Goal: Task Accomplishment & Management: Manage account settings

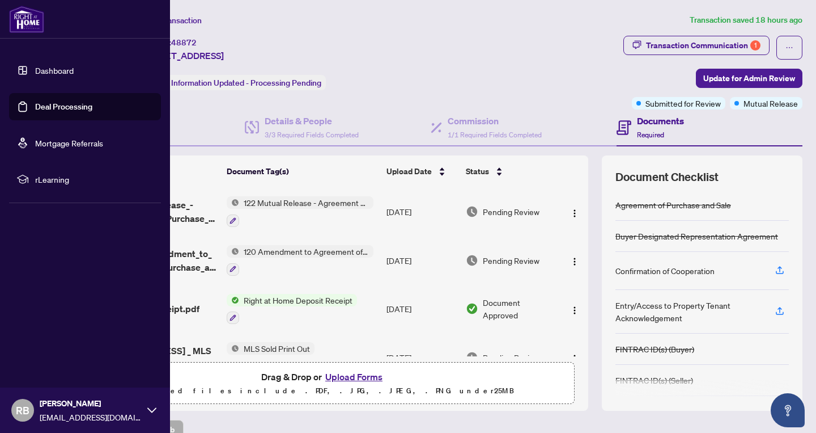
click at [62, 105] on link "Deal Processing" at bounding box center [63, 106] width 57 height 10
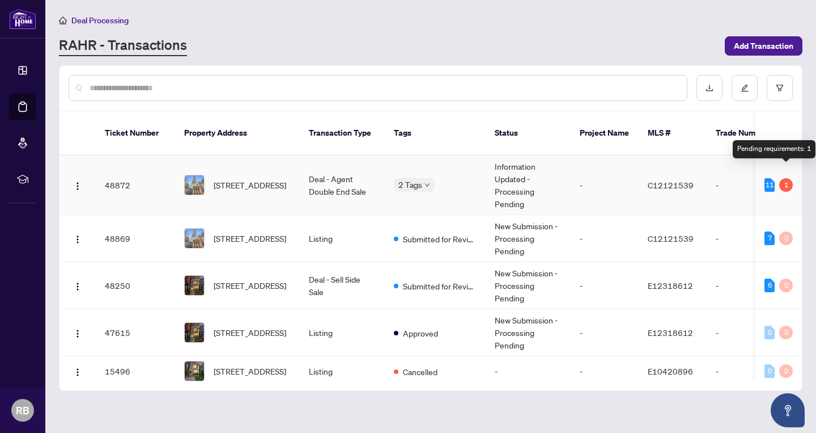
click at [785, 178] on div "1" at bounding box center [787, 185] width 14 height 14
click at [345, 180] on td "Deal - Agent Double End Sale" at bounding box center [342, 185] width 85 height 60
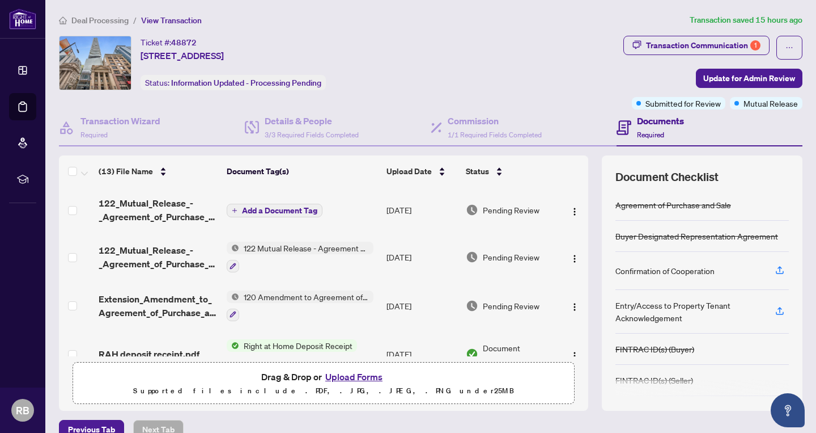
click at [283, 260] on div at bounding box center [300, 266] width 147 height 14
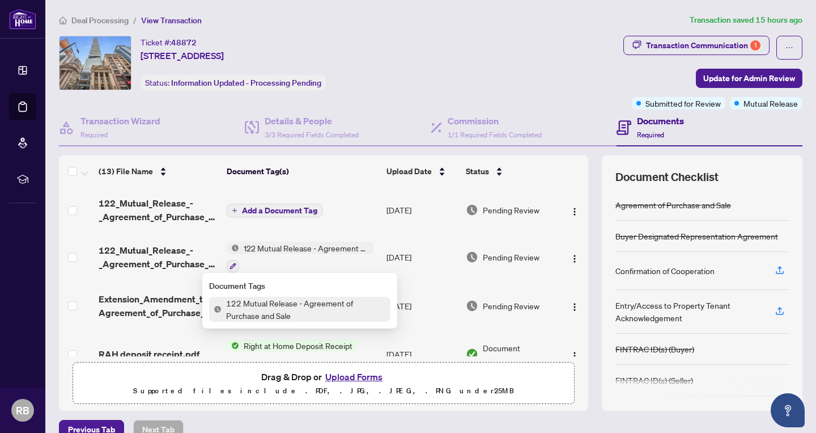
click at [283, 260] on div at bounding box center [300, 266] width 147 height 14
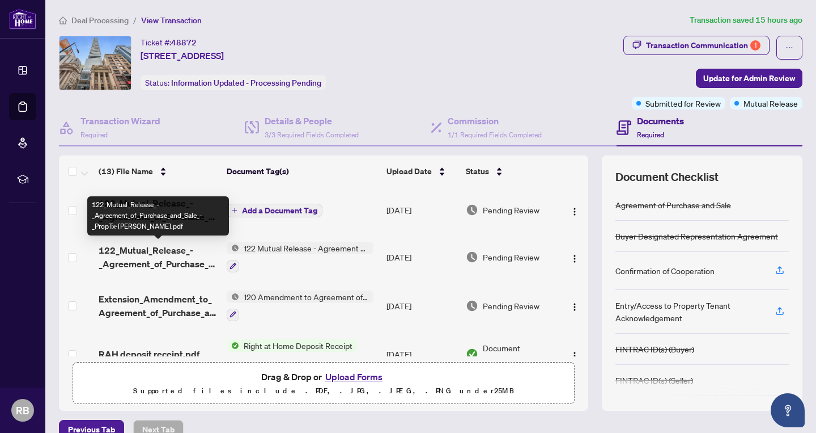
click at [145, 255] on span "122_Mutual_Release_-_Agreement_of_Purchase_and_Sale_-_PropTx-[PERSON_NAME].pdf" at bounding box center [158, 256] width 119 height 27
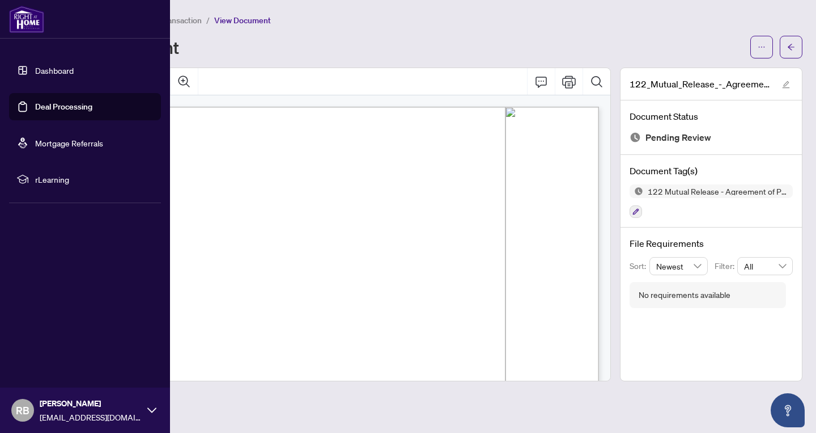
click at [50, 111] on link "Deal Processing" at bounding box center [63, 106] width 57 height 10
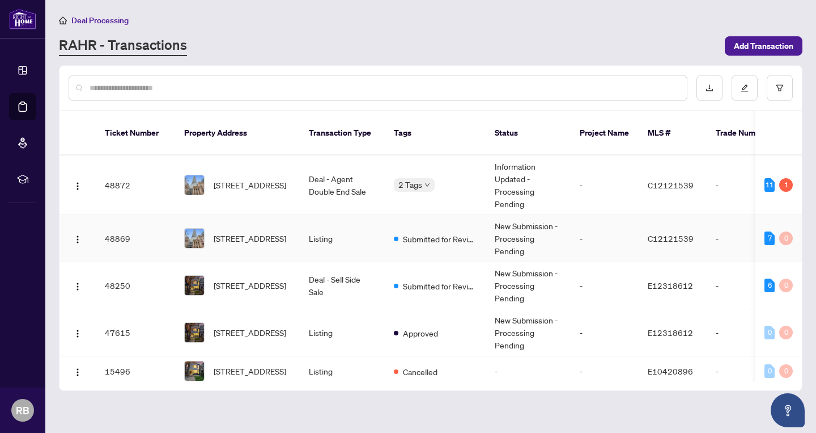
click at [328, 231] on td "Listing" at bounding box center [342, 238] width 85 height 47
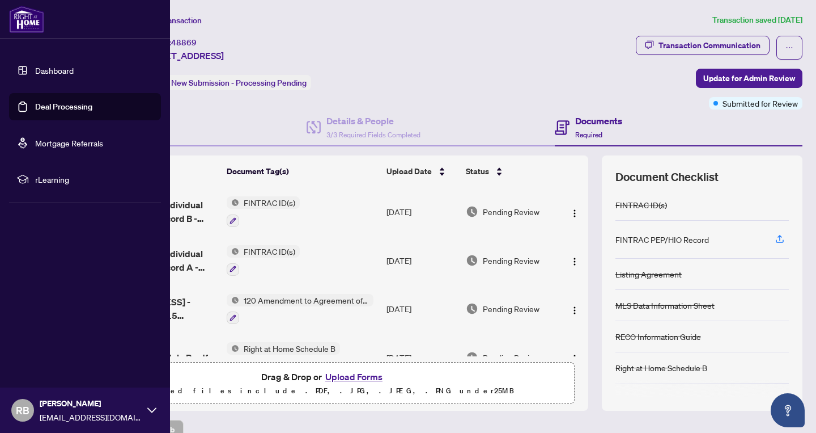
click at [61, 106] on link "Deal Processing" at bounding box center [63, 106] width 57 height 10
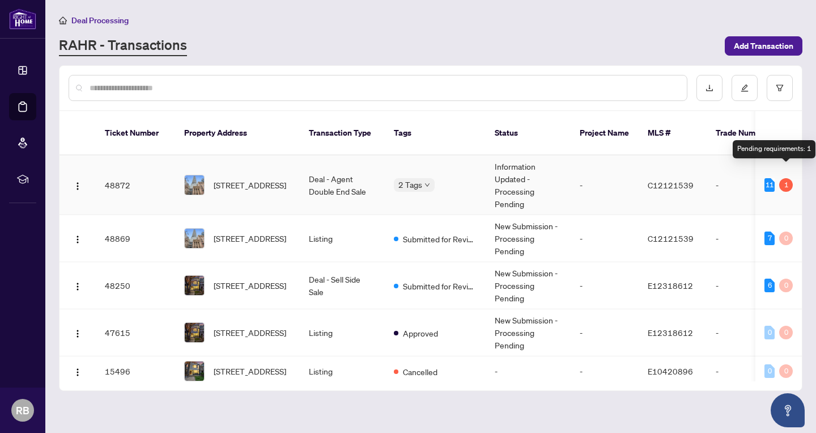
click at [787, 178] on div "1" at bounding box center [787, 185] width 14 height 14
click at [334, 178] on td "Deal - Agent Double End Sale" at bounding box center [342, 185] width 85 height 60
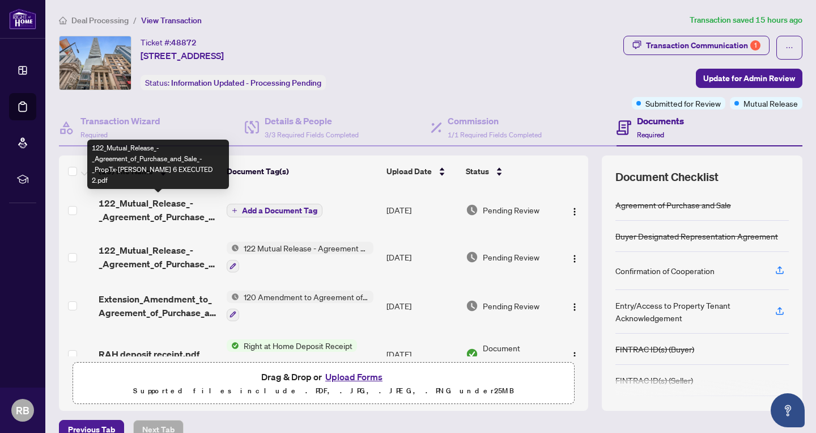
click at [149, 207] on span "122_Mutual_Release_-_Agreement_of_Purchase_and_Sale_-_PropTx-[PERSON_NAME] 6 EX…" at bounding box center [158, 209] width 119 height 27
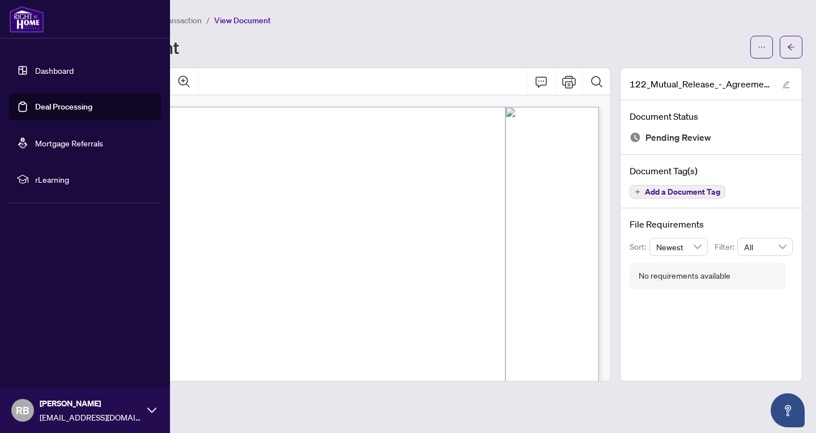
click at [63, 106] on link "Deal Processing" at bounding box center [63, 106] width 57 height 10
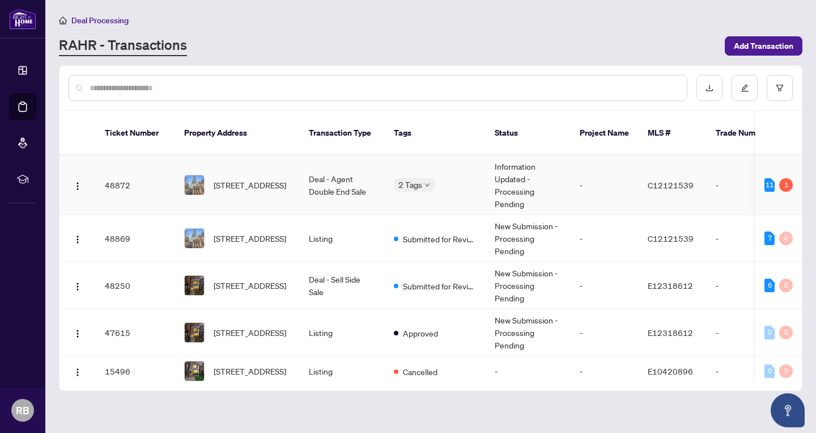
click at [319, 173] on td "Deal - Agent Double End Sale" at bounding box center [342, 185] width 85 height 60
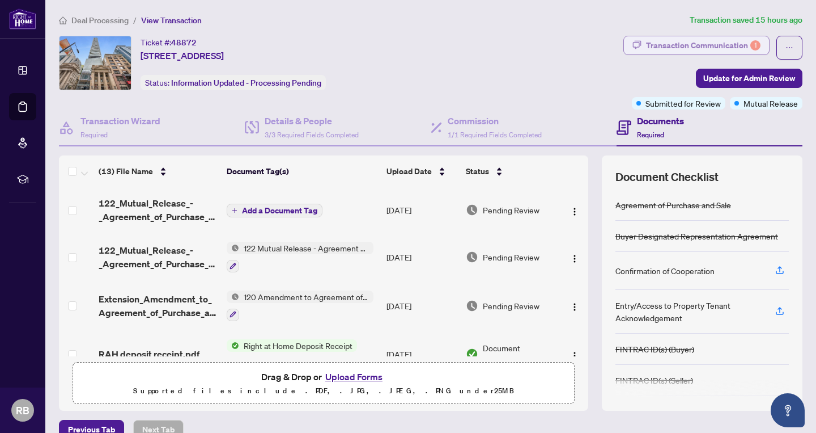
click at [682, 48] on div "Transaction Communication 1" at bounding box center [703, 45] width 115 height 18
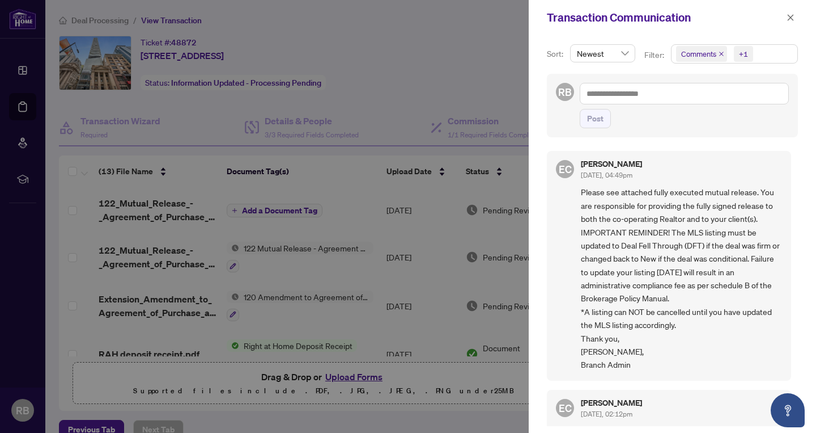
click at [471, 22] on div at bounding box center [408, 216] width 816 height 433
click at [791, 20] on icon "close" at bounding box center [791, 18] width 8 height 8
